Goal: Information Seeking & Learning: Learn about a topic

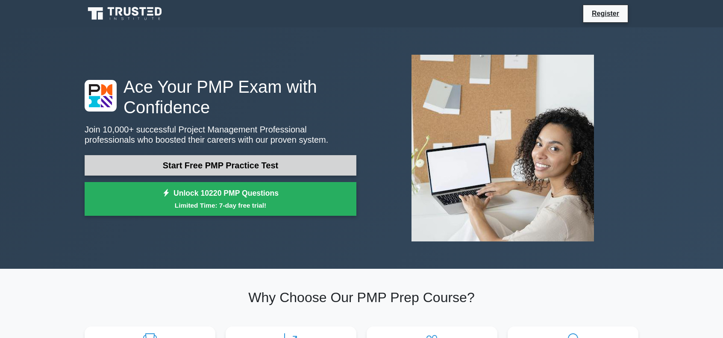
click at [234, 164] on link "Start Free PMP Practice Test" at bounding box center [221, 165] width 272 height 21
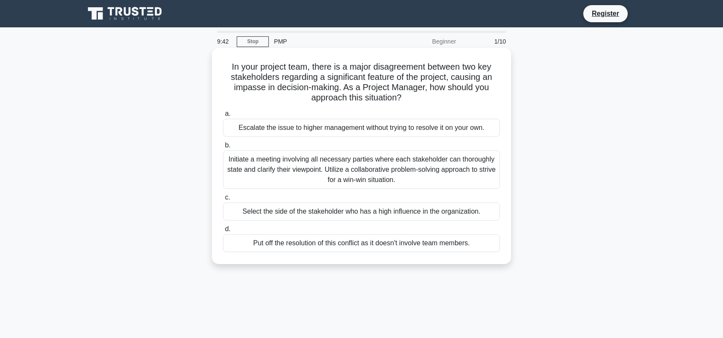
click at [373, 176] on div "Initiate a meeting involving all necessary parties where each stakeholder can t…" at bounding box center [361, 169] width 277 height 38
click at [223, 148] on input "b. Initiate a meeting involving all necessary parties where each stakeholder ca…" at bounding box center [223, 146] width 0 height 6
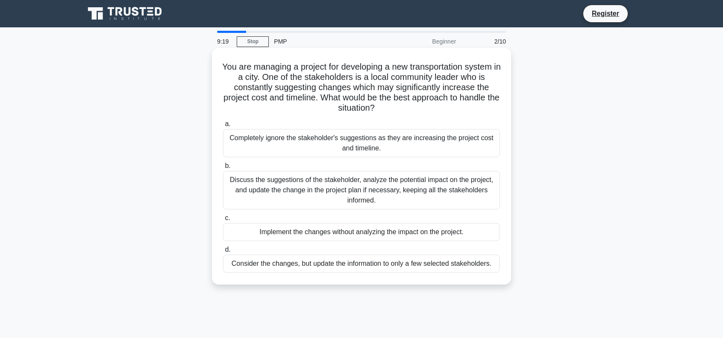
click at [296, 182] on div "Discuss the suggestions of the stakeholder, analyze the potential impact on the…" at bounding box center [361, 190] width 277 height 38
click at [223, 169] on input "b. Discuss the suggestions of the stakeholder, analyze the potential impact on …" at bounding box center [223, 166] width 0 height 6
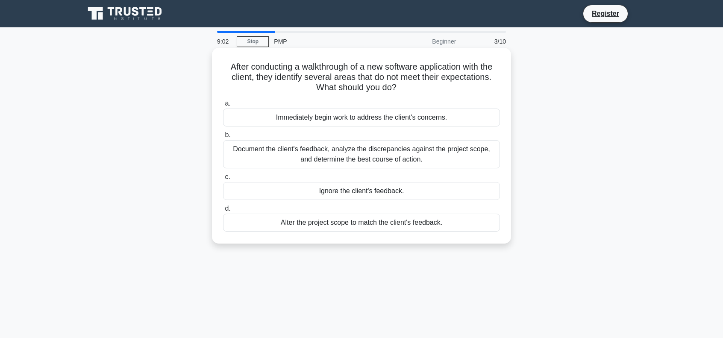
click at [339, 152] on div "Document the client's feedback, analyze the discrepancies against the project s…" at bounding box center [361, 154] width 277 height 28
click at [223, 138] on input "b. Document the client's feedback, analyze the discrepancies against the projec…" at bounding box center [223, 135] width 0 height 6
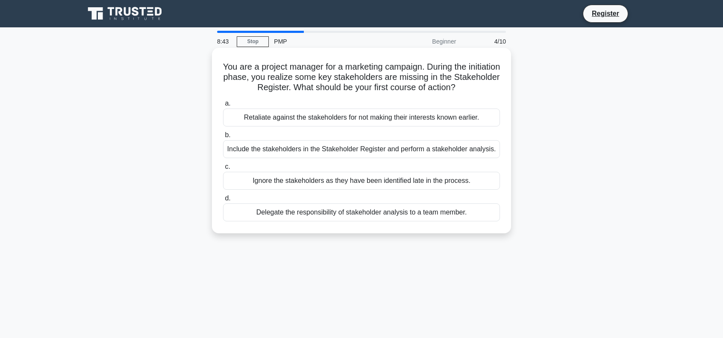
click at [325, 145] on div "Include the stakeholders in the Stakeholder Register and perform a stakeholder …" at bounding box center [361, 149] width 277 height 18
click at [223, 138] on input "b. Include the stakeholders in the Stakeholder Register and perform a stakehold…" at bounding box center [223, 135] width 0 height 6
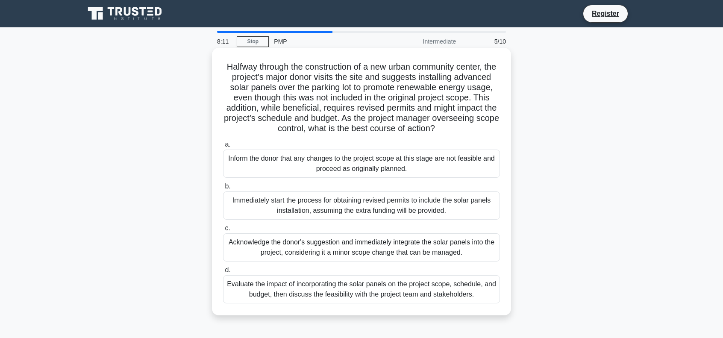
click at [341, 299] on div "Evaluate the impact of incorporating the solar panels on the project scope, sch…" at bounding box center [361, 289] width 277 height 28
click at [223, 273] on input "d. Evaluate the impact of incorporating the solar panels on the project scope, …" at bounding box center [223, 270] width 0 height 6
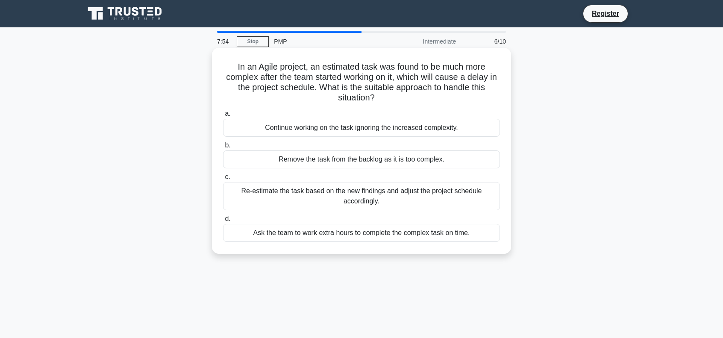
click at [396, 193] on div "Re-estimate the task based on the new findings and adjust the project schedule …" at bounding box center [361, 196] width 277 height 28
click at [223, 180] on input "c. Re-estimate the task based on the new findings and adjust the project schedu…" at bounding box center [223, 177] width 0 height 6
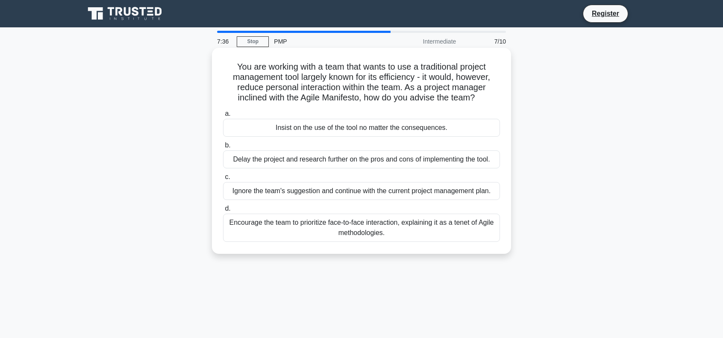
click at [391, 229] on div "Encourage the team to prioritize face-to-face interaction, explaining it as a t…" at bounding box center [361, 228] width 277 height 28
click at [223, 211] on input "d. Encourage the team to prioritize face-to-face interaction, explaining it as …" at bounding box center [223, 209] width 0 height 6
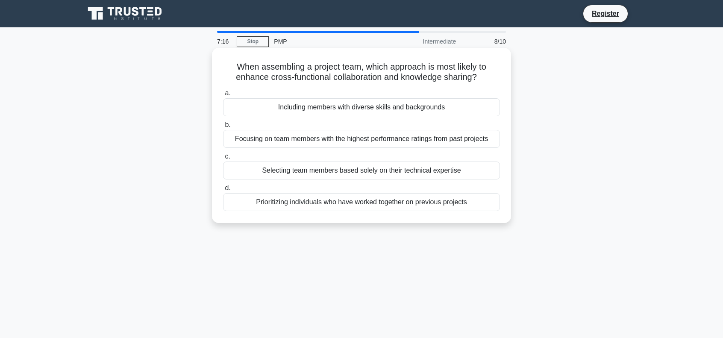
click at [360, 102] on div "Including members with diverse skills and backgrounds" at bounding box center [361, 107] width 277 height 18
click at [223, 96] on input "a. Including members with diverse skills and backgrounds" at bounding box center [223, 94] width 0 height 6
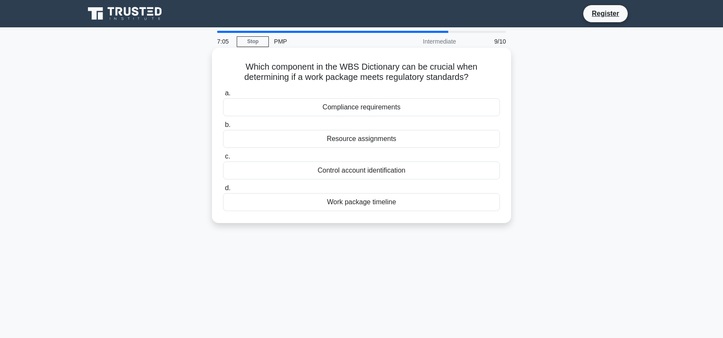
click at [360, 112] on div "Compliance requirements" at bounding box center [361, 107] width 277 height 18
click at [223, 96] on input "a. Compliance requirements" at bounding box center [223, 94] width 0 height 6
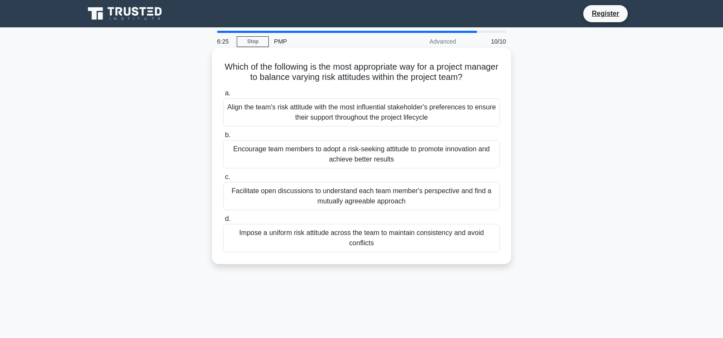
click at [335, 201] on div "Facilitate open discussions to understand each team member's perspective and fi…" at bounding box center [361, 196] width 277 height 28
click at [223, 180] on input "c. Facilitate open discussions to understand each team member's perspective and…" at bounding box center [223, 177] width 0 height 6
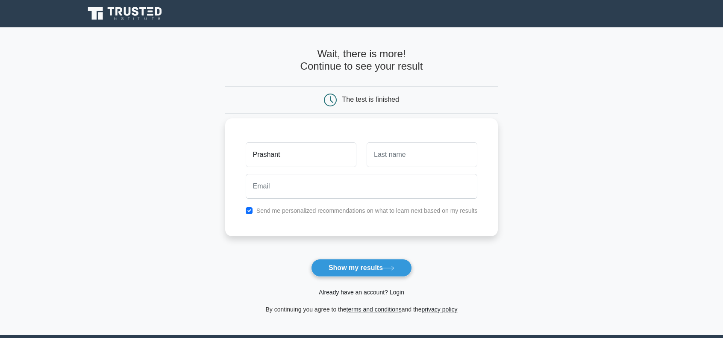
type input "Prashant"
type input "Jawa"
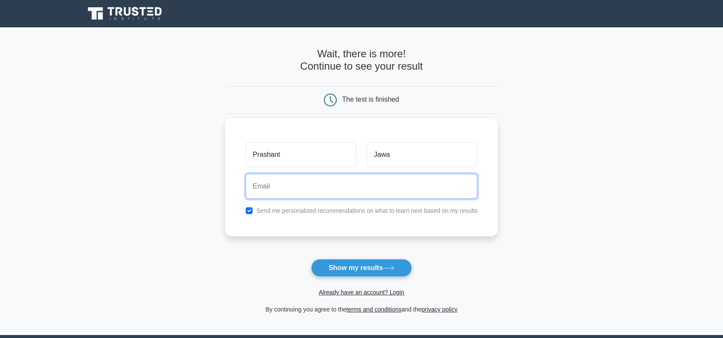
click at [336, 186] on input "email" at bounding box center [362, 186] width 232 height 25
type input "prashant.jawla@yahoo.com"
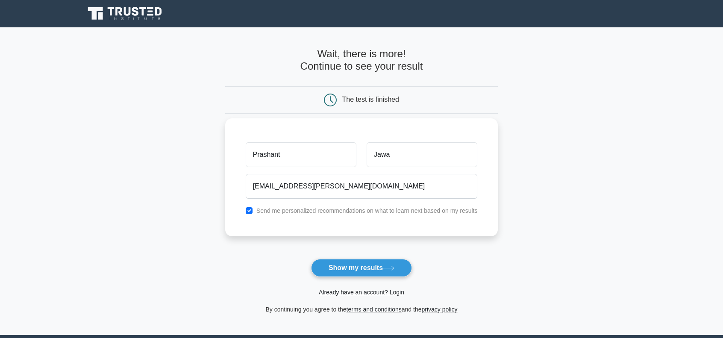
click at [277, 210] on label "Send me personalized recommendations on what to learn next based on my results" at bounding box center [366, 210] width 221 height 7
click at [251, 210] on input "checkbox" at bounding box center [249, 210] width 7 height 7
checkbox input "false"
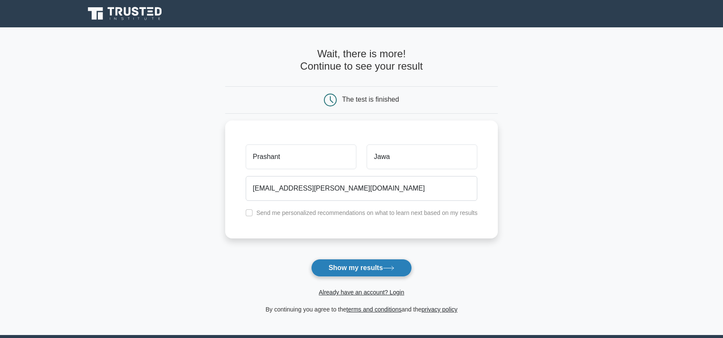
click at [359, 270] on button "Show my results" at bounding box center [361, 268] width 101 height 18
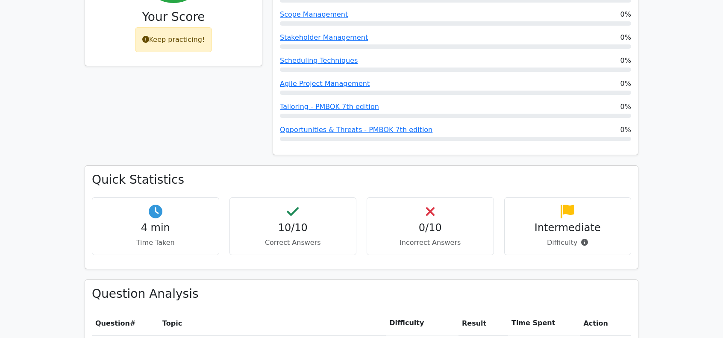
scroll to position [171, 0]
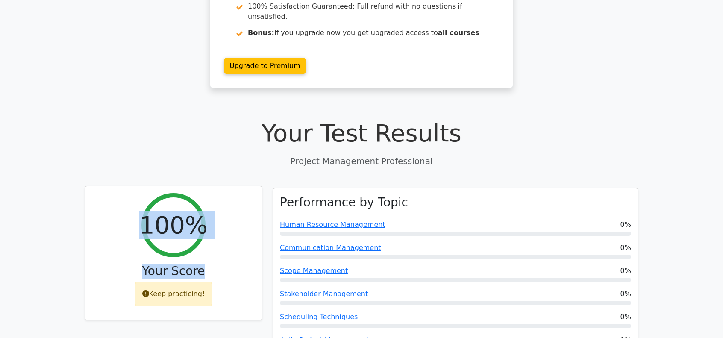
drag, startPoint x: 126, startPoint y: 165, endPoint x: 250, endPoint y: 229, distance: 139.6
click at [250, 229] on div "100% Your Score Keep practicing!" at bounding box center [173, 253] width 177 height 134
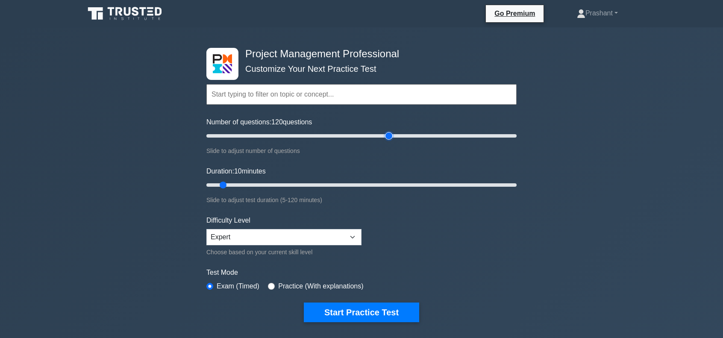
drag, startPoint x: 215, startPoint y: 134, endPoint x: 391, endPoint y: 165, distance: 178.7
type input "120"
click at [391, 141] on input "Number of questions: 120 questions" at bounding box center [361, 136] width 310 height 10
drag, startPoint x: 225, startPoint y: 182, endPoint x: 586, endPoint y: 234, distance: 365.1
type input "120"
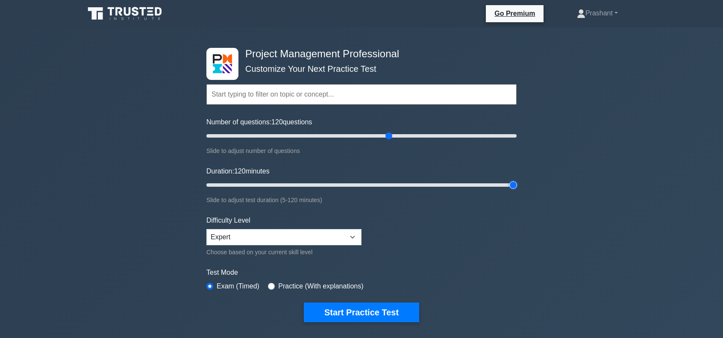
click at [516, 190] on input "Duration: 120 minutes" at bounding box center [361, 185] width 310 height 10
click at [279, 240] on select "Beginner Intermediate Expert" at bounding box center [283, 237] width 155 height 16
click at [206, 229] on select "Beginner Intermediate Expert" at bounding box center [283, 237] width 155 height 16
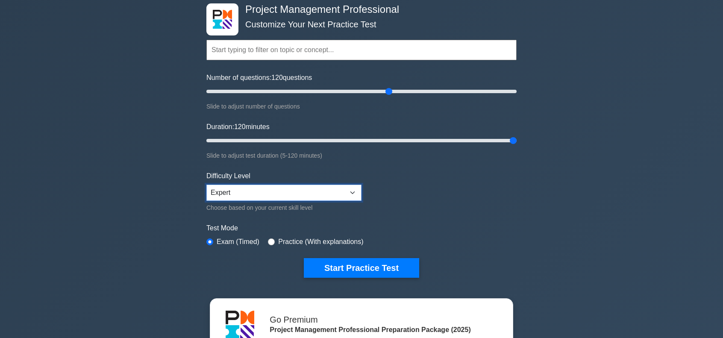
scroll to position [85, 0]
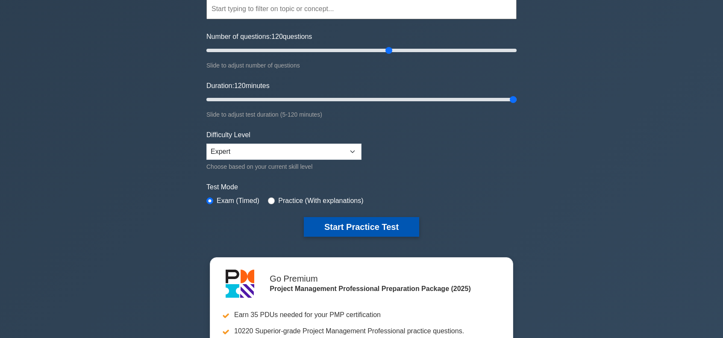
click at [376, 227] on button "Start Practice Test" at bounding box center [361, 227] width 115 height 20
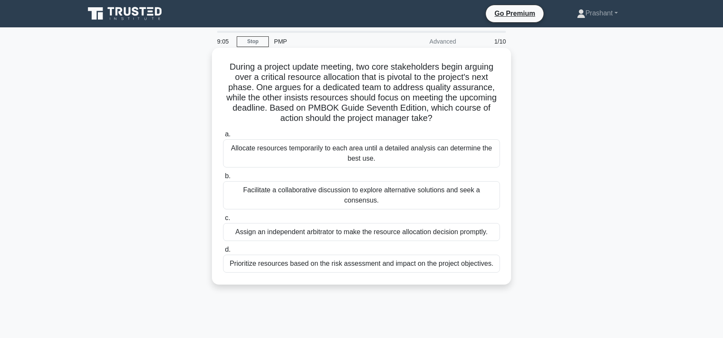
click at [340, 192] on div "Facilitate a collaborative discussion to explore alternative solutions and seek…" at bounding box center [361, 195] width 277 height 28
click at [223, 179] on input "b. Facilitate a collaborative discussion to explore alternative solutions and s…" at bounding box center [223, 176] width 0 height 6
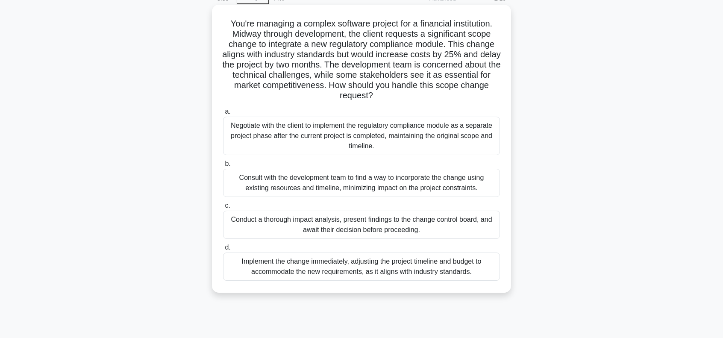
scroll to position [85, 0]
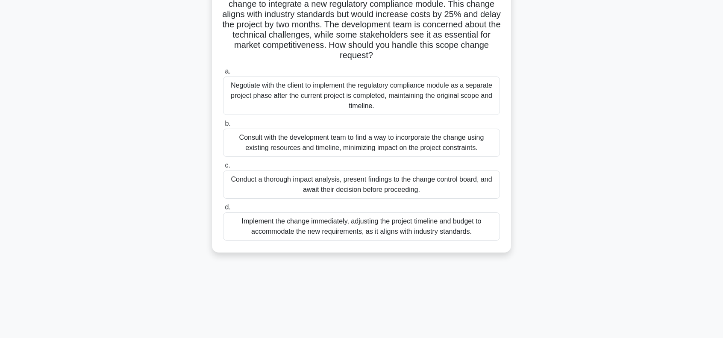
click at [355, 179] on div "Conduct a thorough impact analysis, present findings to the change control boar…" at bounding box center [361, 184] width 277 height 28
click at [223, 168] on input "c. Conduct a thorough impact analysis, present findings to the change control b…" at bounding box center [223, 166] width 0 height 6
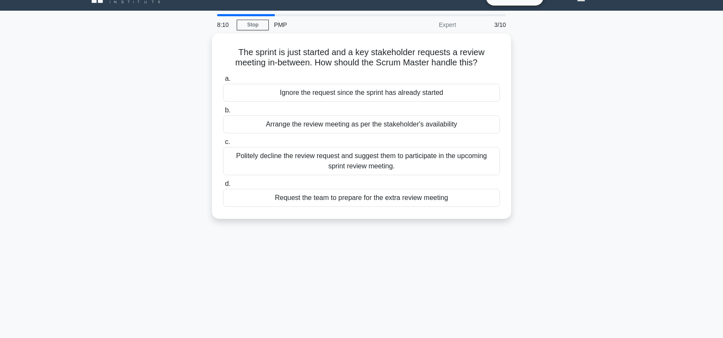
scroll to position [0, 0]
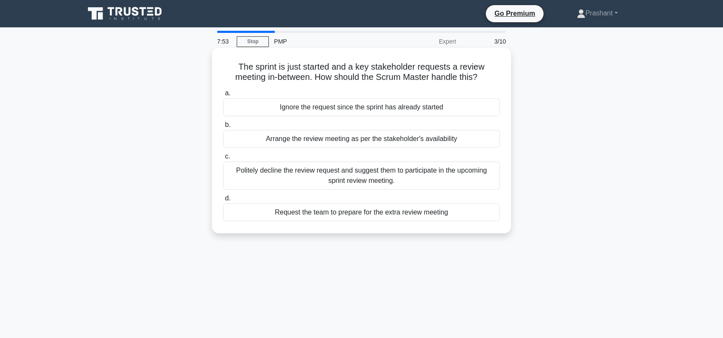
click at [321, 181] on div "Politely decline the review request and suggest them to participate in the upco…" at bounding box center [361, 175] width 277 height 28
click at [223, 159] on input "c. Politely decline the review request and suggest them to participate in the u…" at bounding box center [223, 157] width 0 height 6
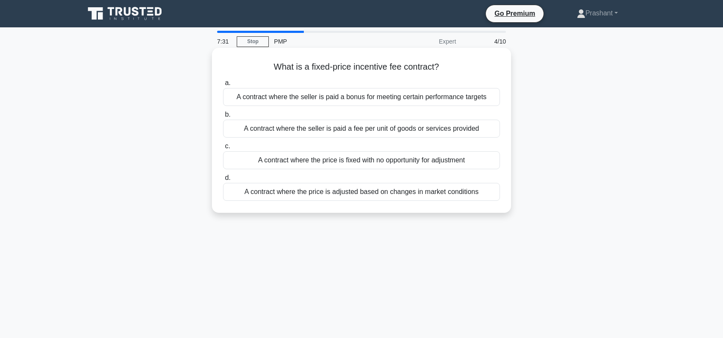
click at [345, 98] on div "A contract where the seller is paid a bonus for meeting certain performance tar…" at bounding box center [361, 97] width 277 height 18
click at [223, 86] on input "a. A contract where the seller is paid a bonus for meeting certain performance …" at bounding box center [223, 83] width 0 height 6
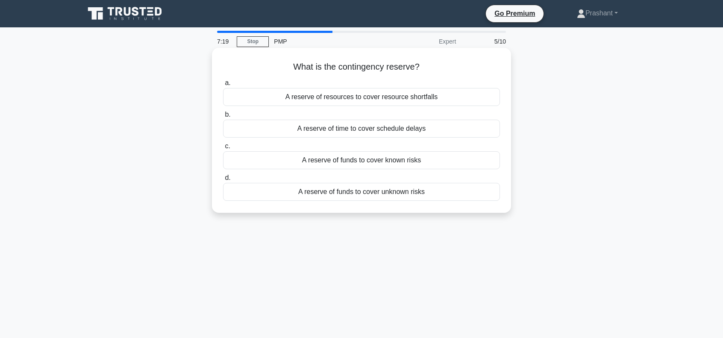
click at [351, 164] on div "A reserve of funds to cover known risks" at bounding box center [361, 160] width 277 height 18
click at [223, 149] on input "c. A reserve of funds to cover known risks" at bounding box center [223, 147] width 0 height 6
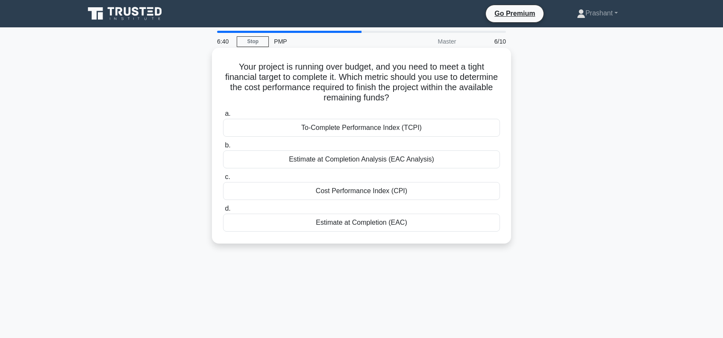
click at [360, 192] on div "Cost Performance Index (CPI)" at bounding box center [361, 191] width 277 height 18
click at [223, 180] on input "c. Cost Performance Index (CPI)" at bounding box center [223, 177] width 0 height 6
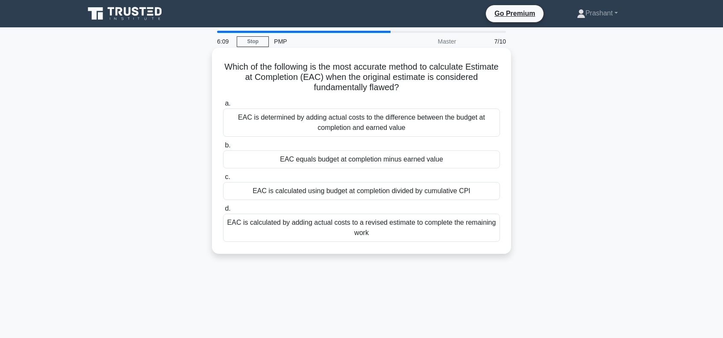
click at [373, 122] on div "EAC is determined by adding actual costs to the difference between the budget a…" at bounding box center [361, 122] width 277 height 28
click at [223, 106] on input "a. EAC is determined by adding actual costs to the difference between the budge…" at bounding box center [223, 104] width 0 height 6
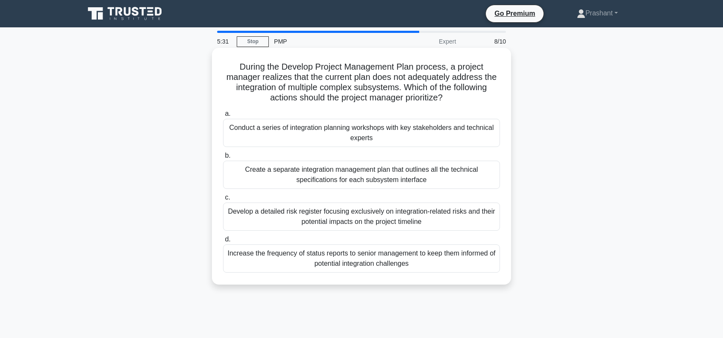
click at [316, 142] on div "Conduct a series of integration planning workshops with key stakeholders and te…" at bounding box center [361, 133] width 277 height 28
click at [223, 117] on input "a. Conduct a series of integration planning workshops with key stakeholders and…" at bounding box center [223, 114] width 0 height 6
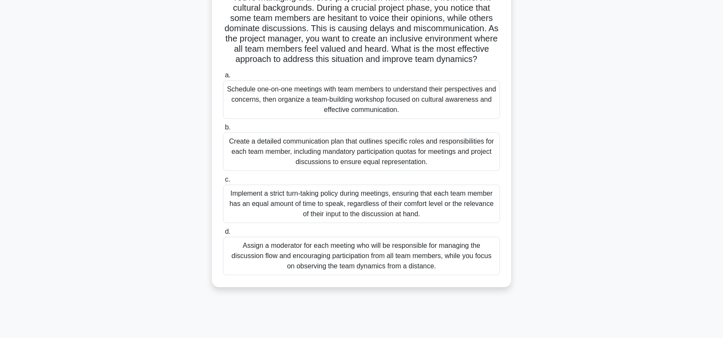
scroll to position [85, 0]
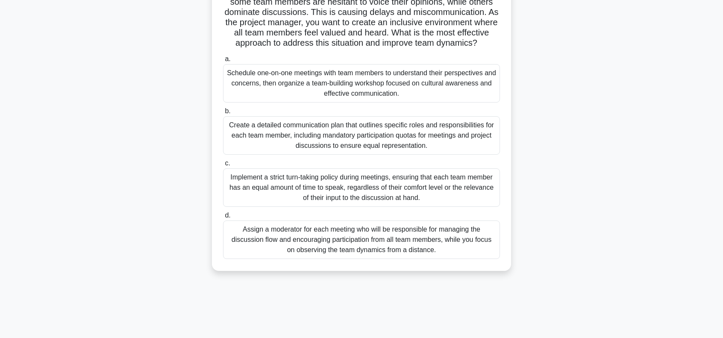
click at [356, 254] on div "Assign a moderator for each meeting who will be responsible for managing the di…" at bounding box center [361, 239] width 277 height 38
click at [223, 218] on input "d. Assign a moderator for each meeting who will be responsible for managing the…" at bounding box center [223, 216] width 0 height 6
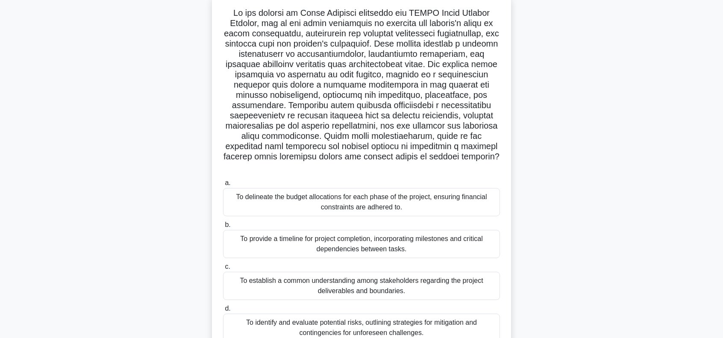
scroll to position [123, 0]
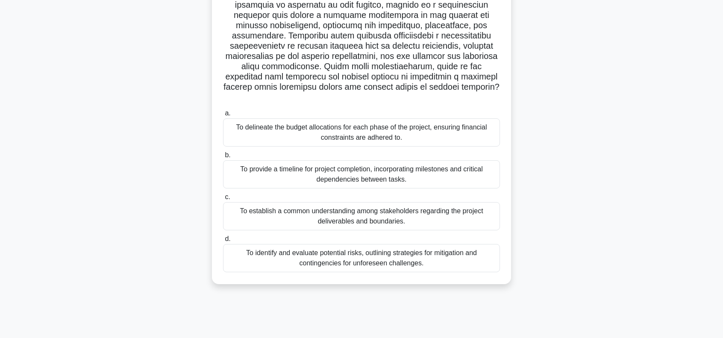
click at [323, 203] on div "To establish a common understanding among stakeholders regarding the project de…" at bounding box center [361, 216] width 277 height 28
click at [223, 200] on input "c. To establish a common understanding among stakeholders regarding the project…" at bounding box center [223, 197] width 0 height 6
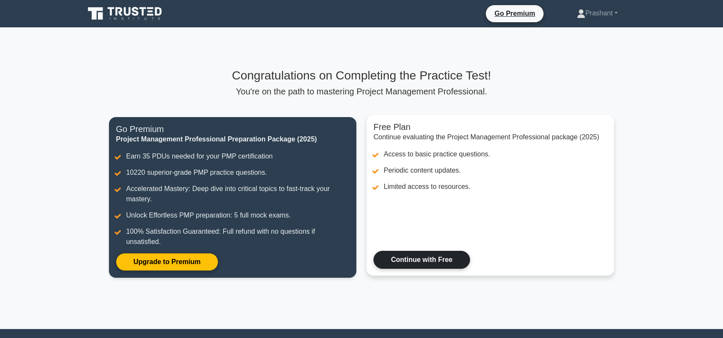
click at [435, 254] on link "Continue with Free" at bounding box center [421, 260] width 97 height 18
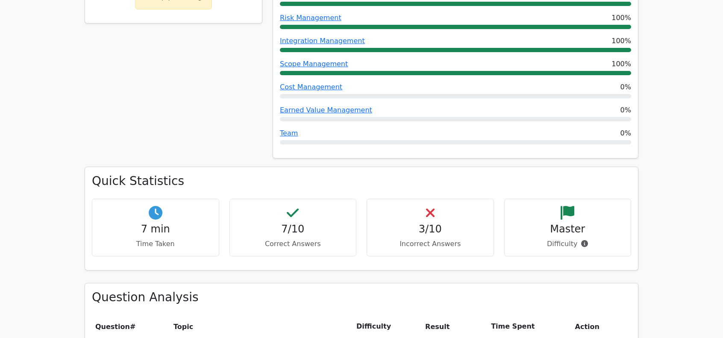
scroll to position [555, 0]
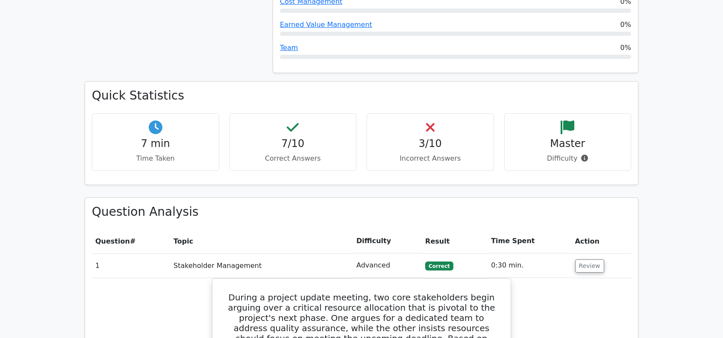
click at [430, 113] on div "3/10 Incorrect Answers" at bounding box center [429, 142] width 127 height 58
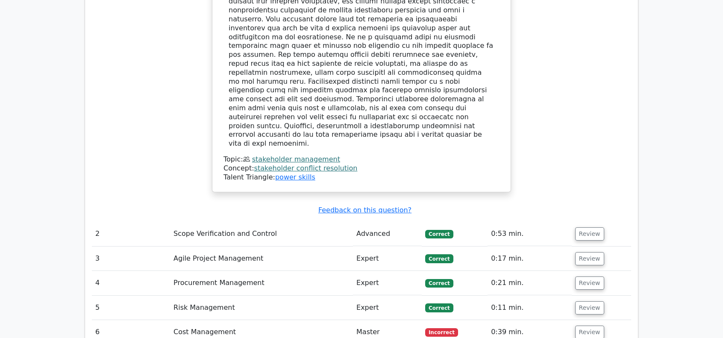
scroll to position [1196, 0]
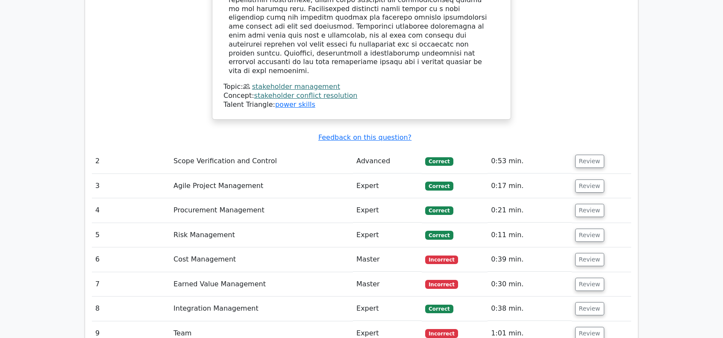
click at [264, 247] on td "Cost Management" at bounding box center [261, 259] width 183 height 24
click at [592, 253] on button "Review" at bounding box center [589, 259] width 29 height 13
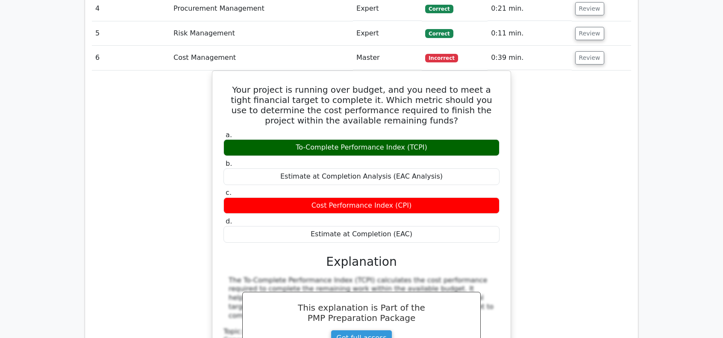
scroll to position [1538, 0]
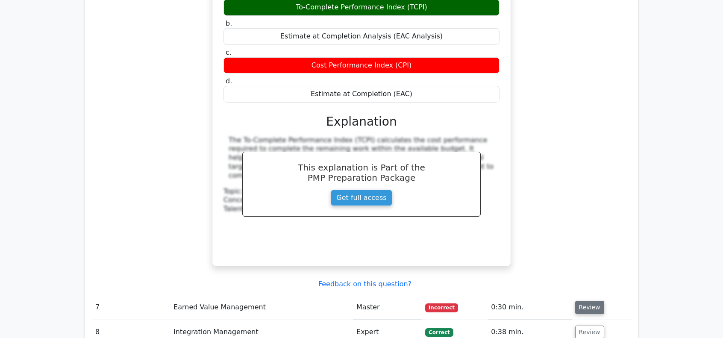
click at [587, 301] on button "Review" at bounding box center [589, 307] width 29 height 13
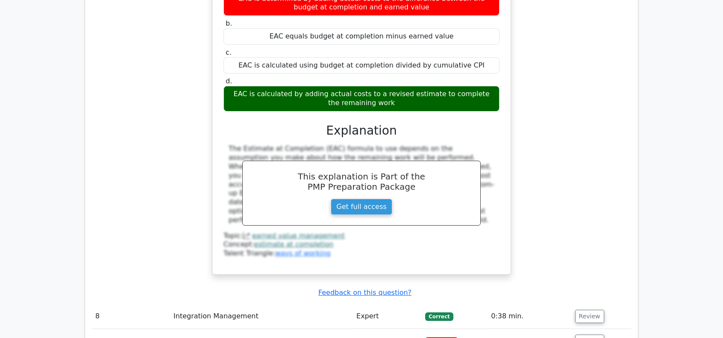
scroll to position [1965, 0]
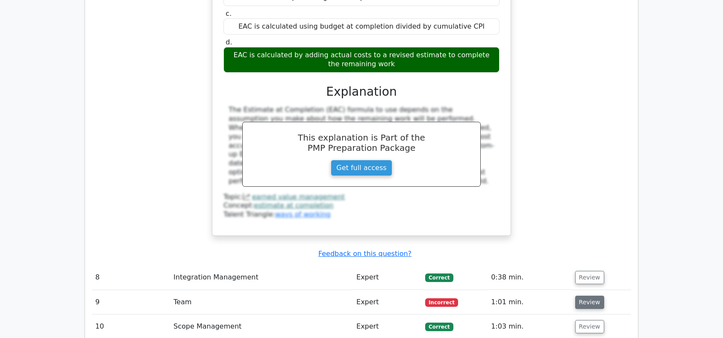
click at [590, 296] on button "Review" at bounding box center [589, 302] width 29 height 13
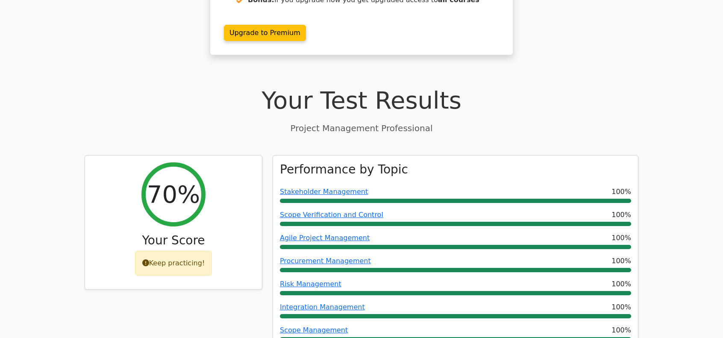
scroll to position [342, 0]
